Goal: Task Accomplishment & Management: Manage account settings

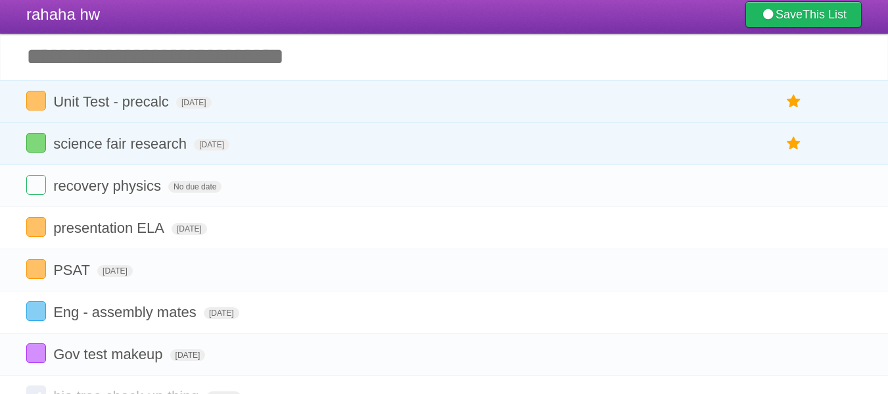
scroll to position [28, 0]
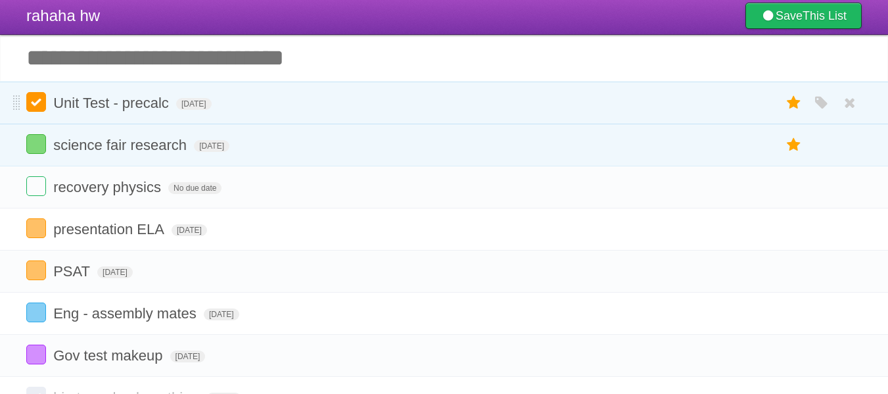
click at [40, 105] on label at bounding box center [36, 102] width 20 height 20
click at [39, 227] on label at bounding box center [36, 228] width 20 height 20
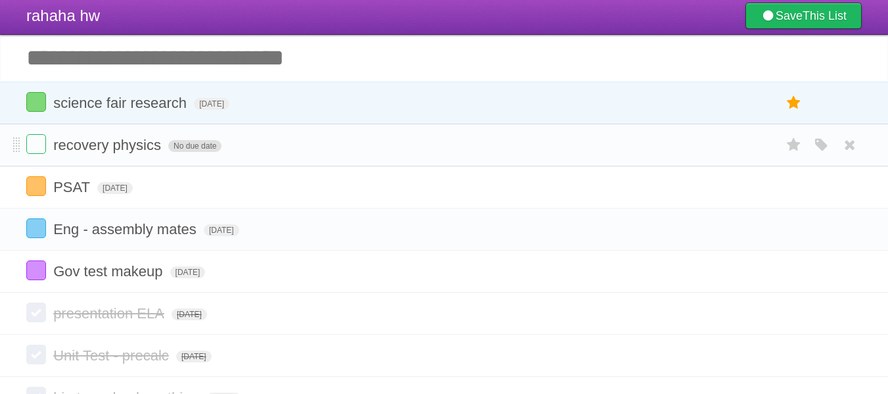
click at [184, 145] on span "No due date" at bounding box center [194, 146] width 53 height 12
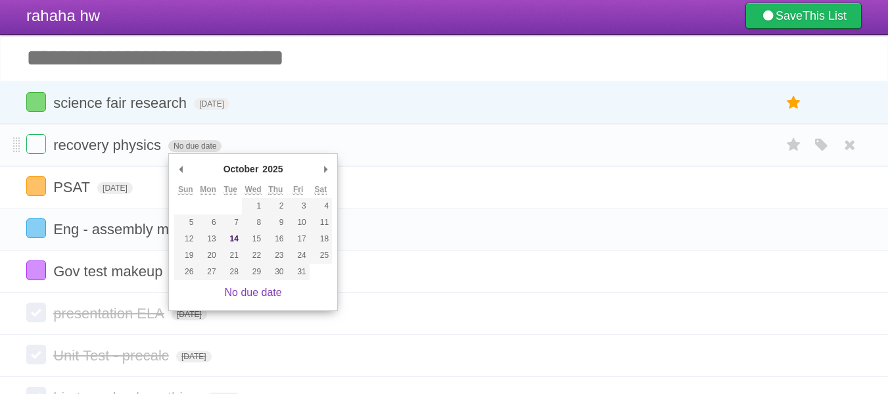
click at [185, 143] on span "No due date" at bounding box center [194, 146] width 53 height 12
click at [191, 147] on span "No due date" at bounding box center [194, 146] width 53 height 12
click at [291, 138] on form "recovery physics No due date White Red Blue Green Purple Orange" at bounding box center [443, 145] width 835 height 22
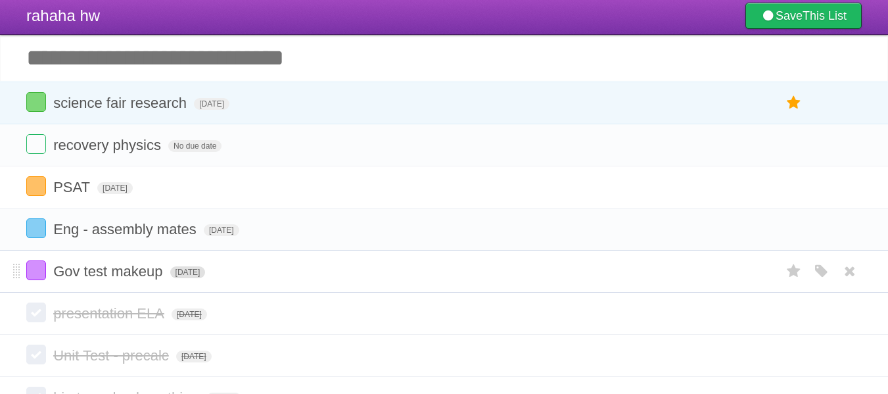
click at [206, 273] on span "[DATE]" at bounding box center [187, 272] width 35 height 12
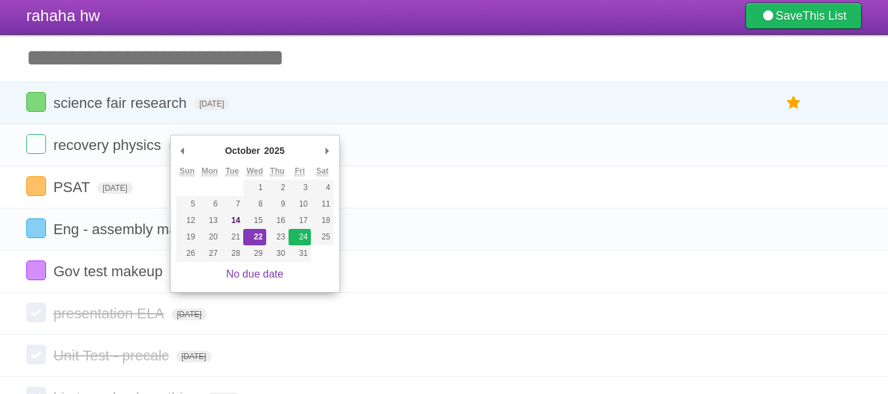
type span "[DATE]"
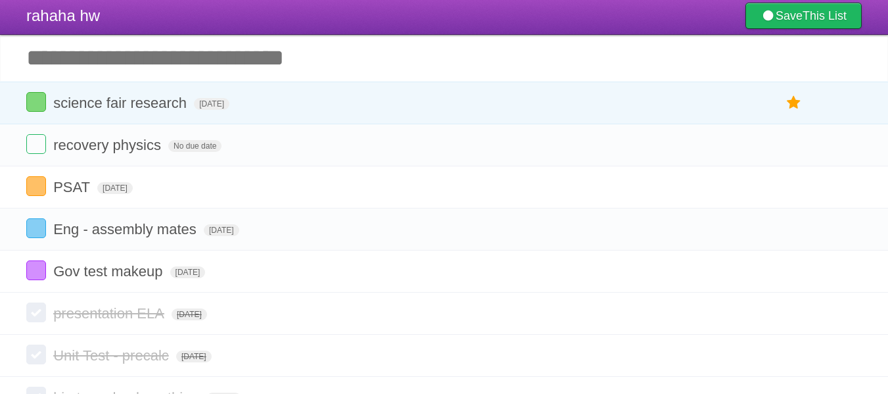
click at [179, 56] on input "Add another task" at bounding box center [444, 58] width 888 height 46
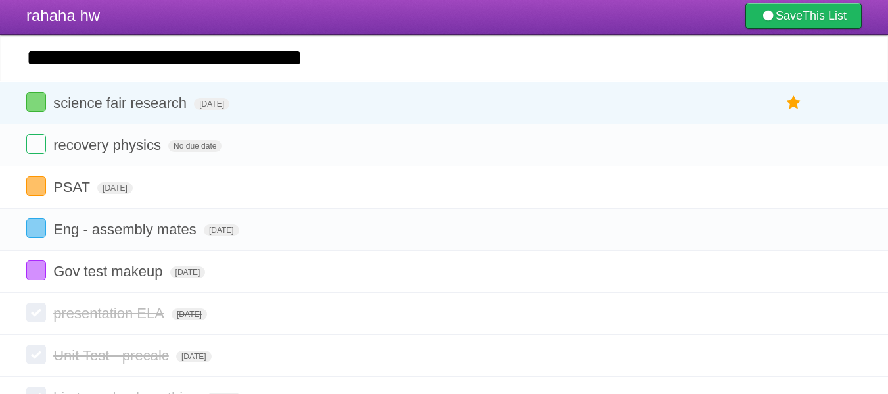
type input "**********"
click input "*********" at bounding box center [0, 0] width 0 height 0
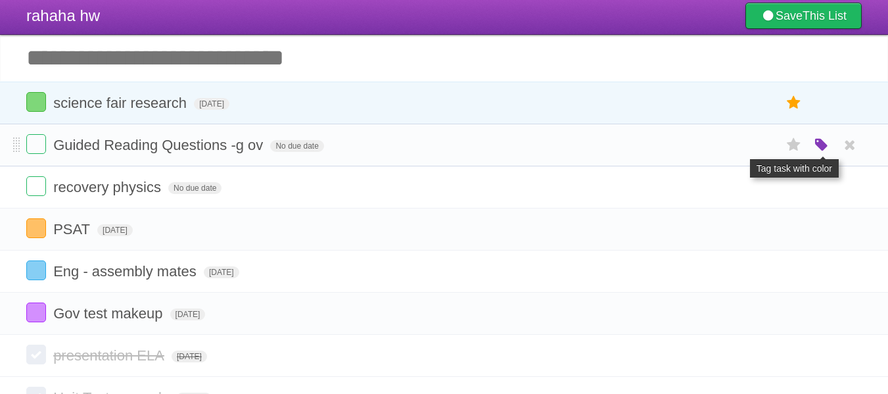
click at [828, 143] on icon "button" at bounding box center [821, 145] width 18 height 17
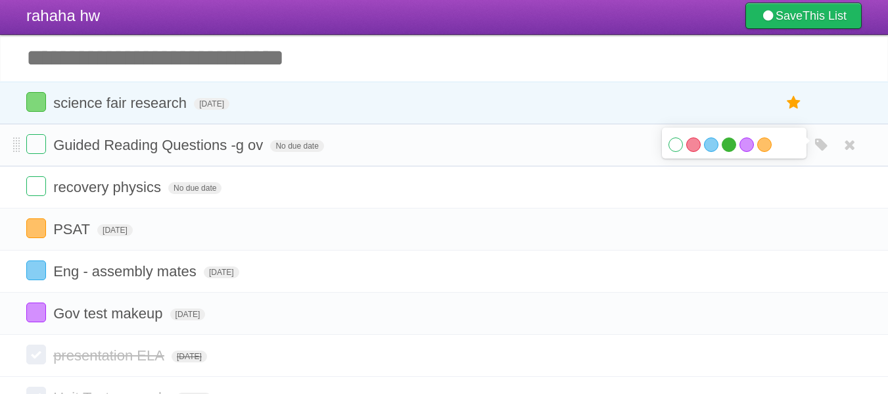
click at [726, 145] on label "Green" at bounding box center [729, 144] width 14 height 14
click at [309, 149] on span "No due date" at bounding box center [296, 146] width 53 height 12
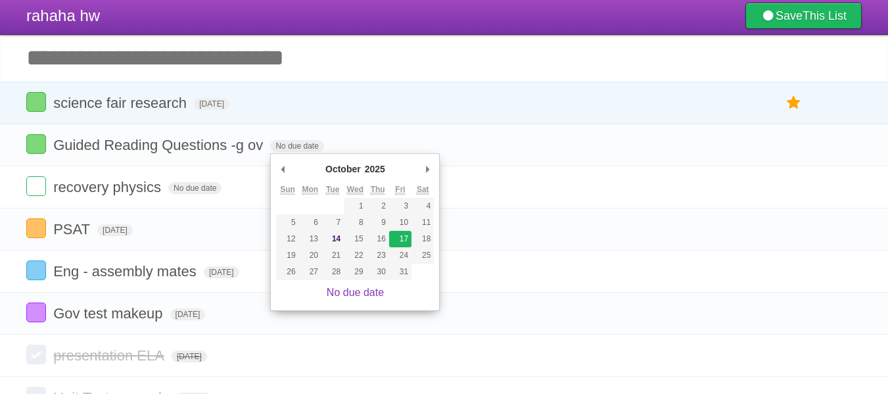
type span "[DATE]"
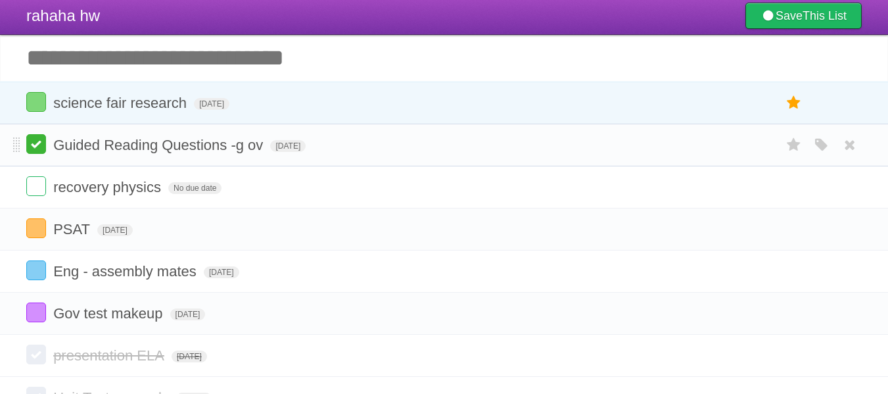
click at [39, 143] on label at bounding box center [36, 144] width 20 height 20
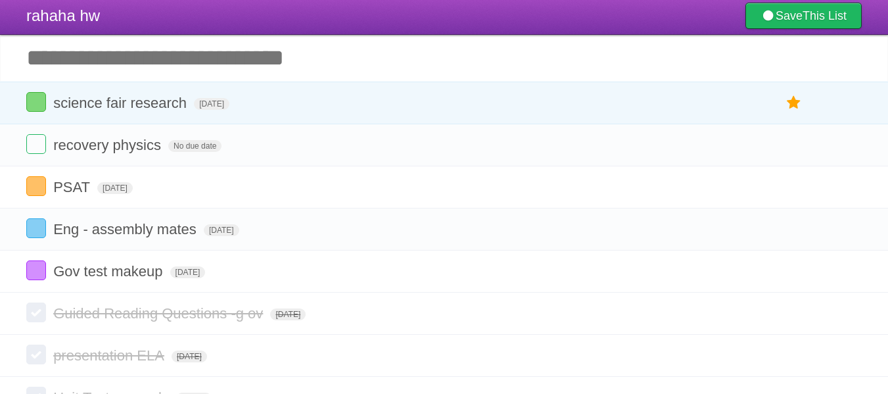
click at [154, 54] on input "Add another task" at bounding box center [444, 58] width 888 height 46
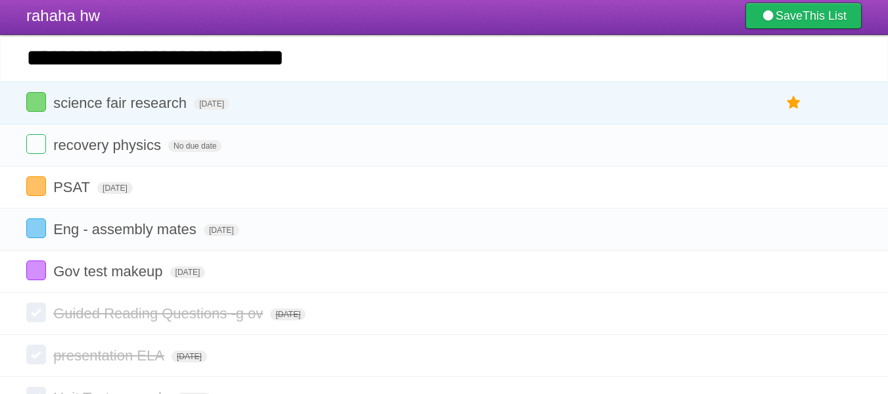
type input "**********"
click input "*********" at bounding box center [0, 0] width 0 height 0
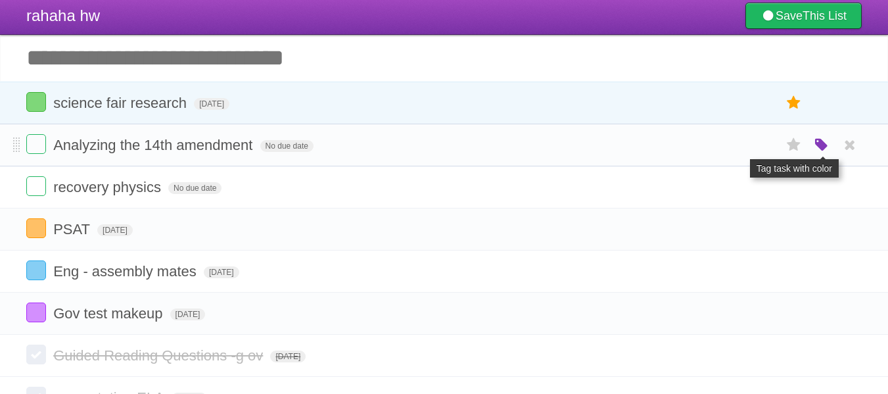
click at [824, 146] on icon "button" at bounding box center [821, 145] width 18 height 17
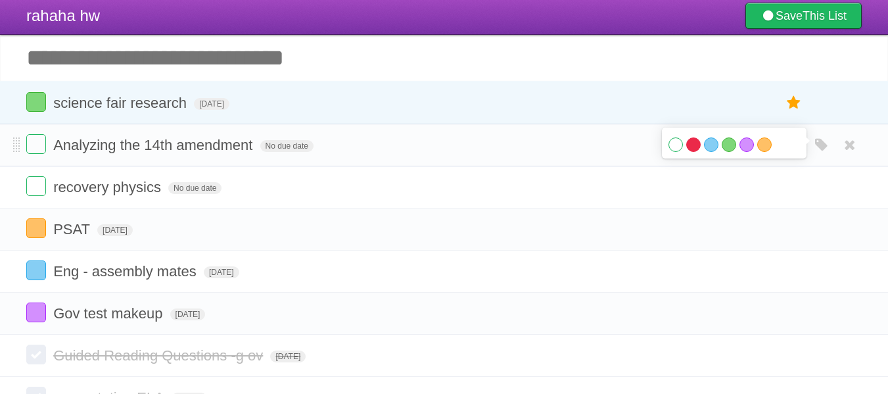
drag, startPoint x: 704, startPoint y: 147, endPoint x: 687, endPoint y: 147, distance: 17.1
click at [687, 147] on div "White Red Blue Green Purple Orange" at bounding box center [733, 146] width 131 height 18
click at [687, 147] on label "Red" at bounding box center [693, 144] width 14 height 14
click at [281, 146] on span "No due date" at bounding box center [286, 146] width 53 height 12
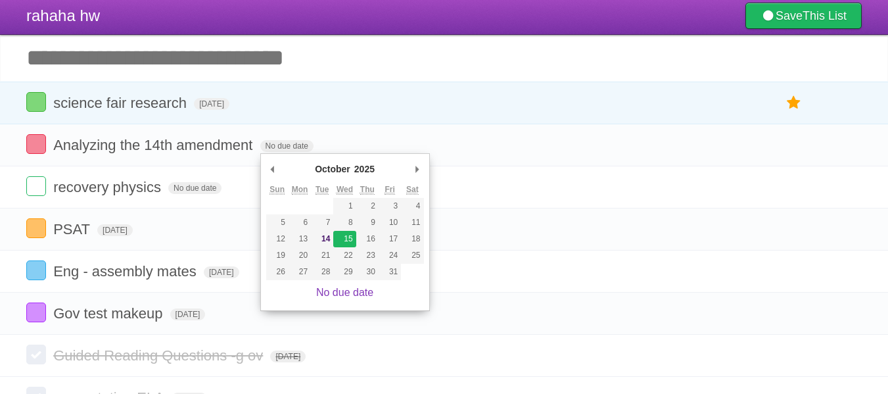
type span "[DATE]"
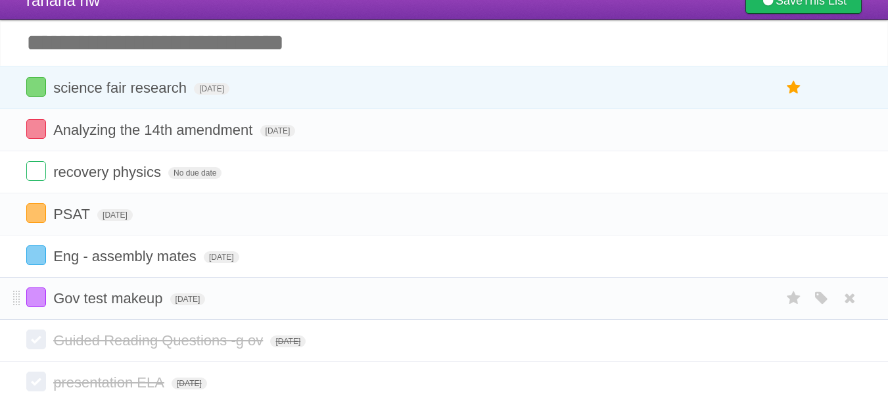
scroll to position [0, 0]
